Goal: Navigation & Orientation: Find specific page/section

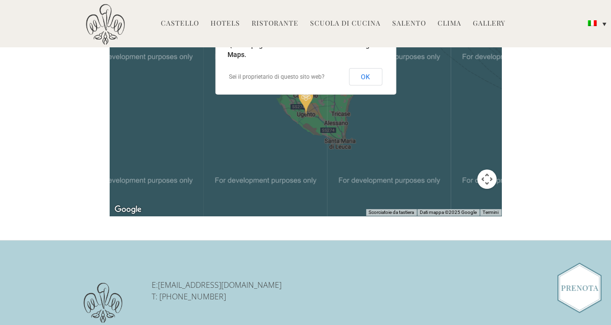
scroll to position [1834, 0]
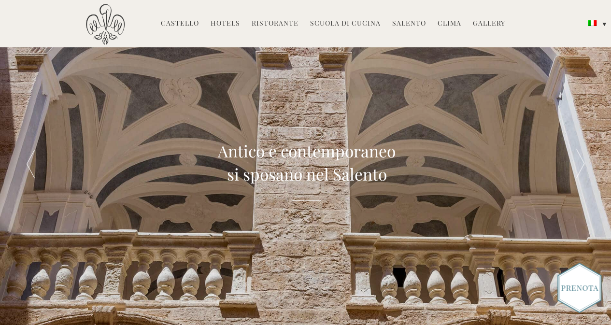
scroll to position [0, 0]
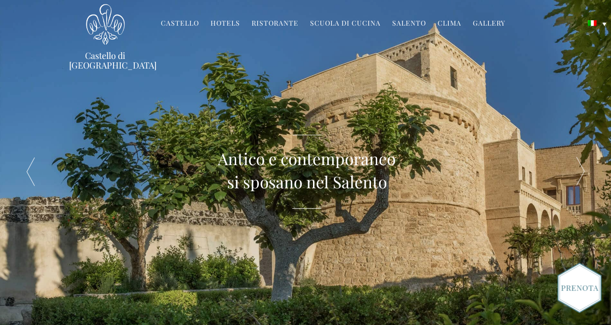
click at [190, 19] on link "Castello" at bounding box center [180, 23] width 38 height 11
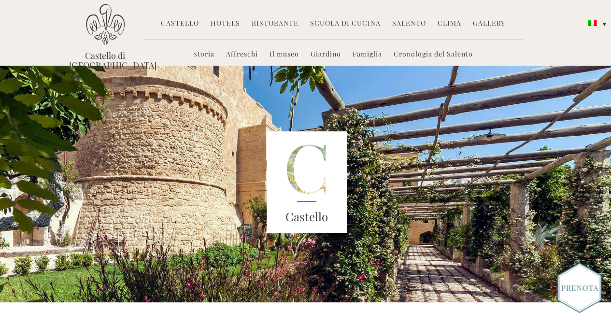
click at [327, 56] on link "Giardino" at bounding box center [325, 54] width 30 height 11
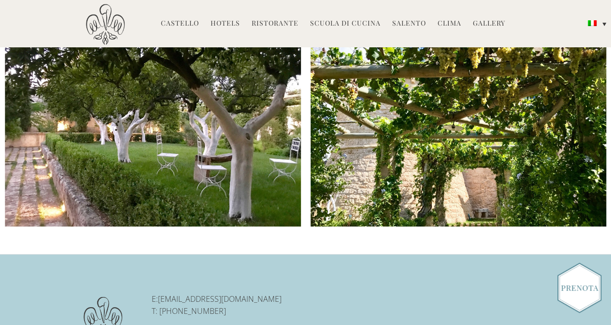
scroll to position [1486, 0]
